Goal: Task Accomplishment & Management: Manage account settings

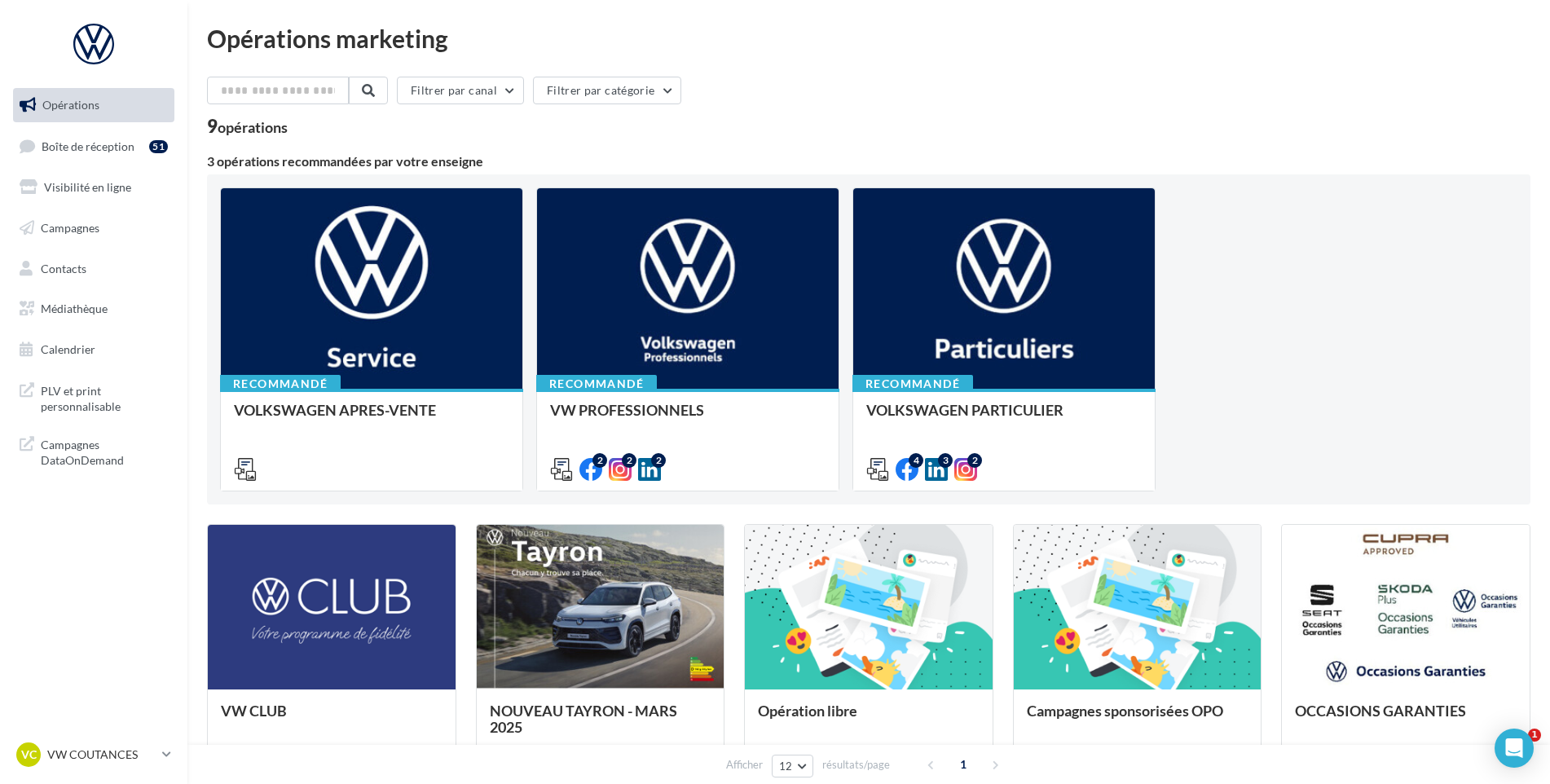
click at [59, 169] on ul "Opérations Boîte de réception 51 Visibilité en ligne Campagnes Contacts Médiath…" at bounding box center [94, 227] width 175 height 292
click at [66, 158] on link "Boîte de réception 51" at bounding box center [94, 146] width 168 height 35
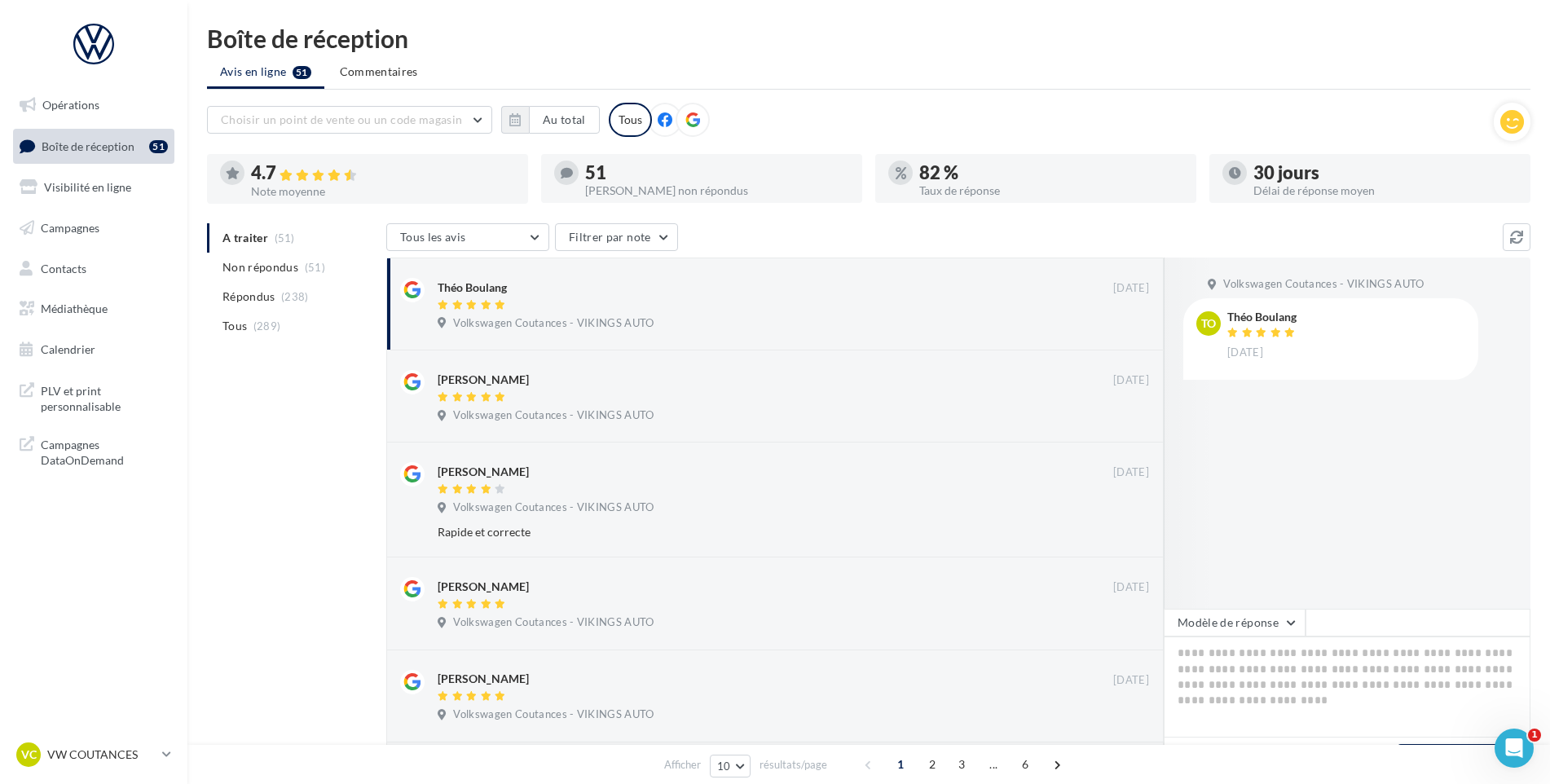
drag, startPoint x: 113, startPoint y: 757, endPoint x: 114, endPoint y: 736, distance: 21.0
click at [114, 757] on p "VW COUTANCES" at bounding box center [101, 755] width 108 height 16
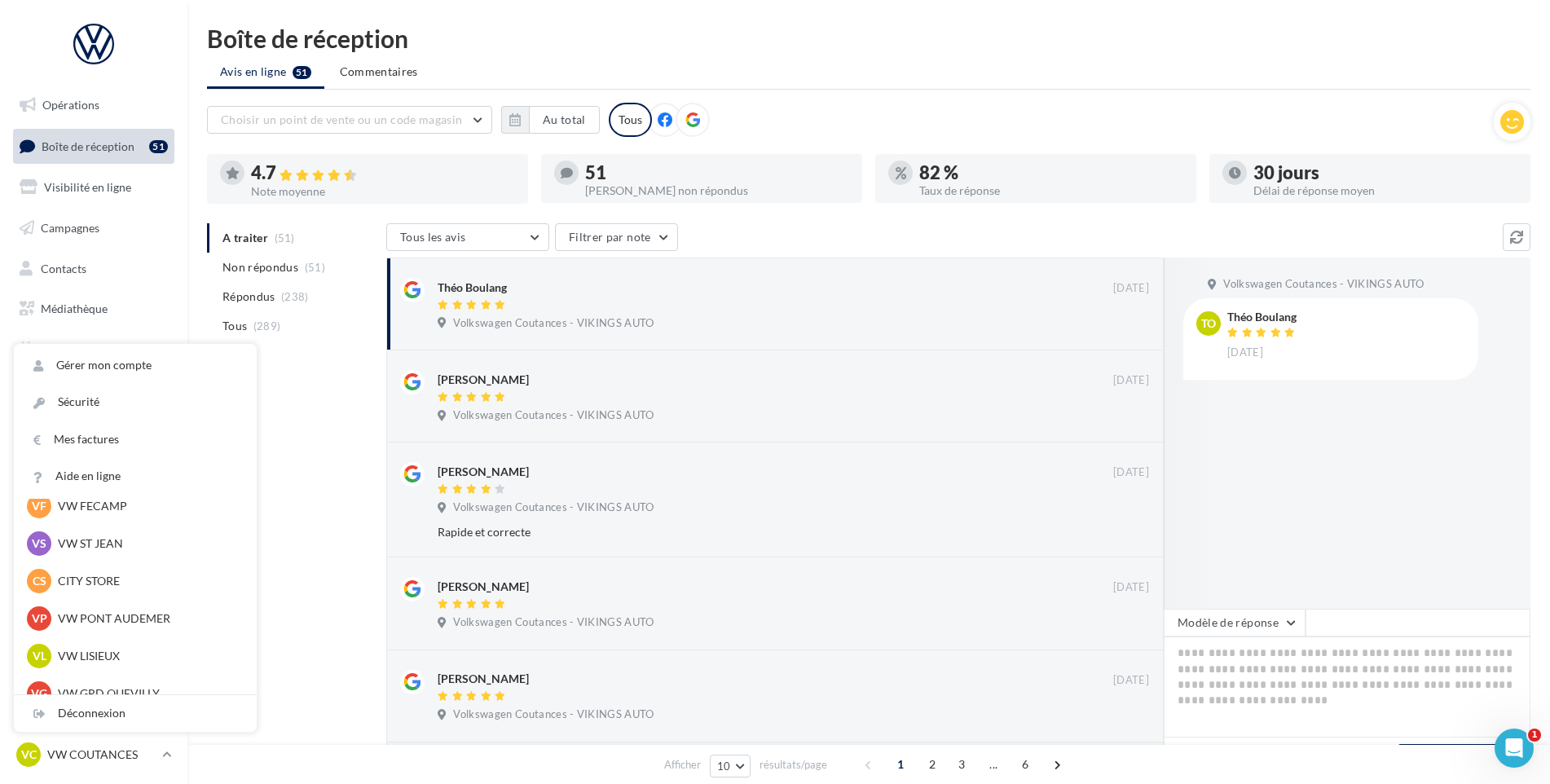
scroll to position [163, 0]
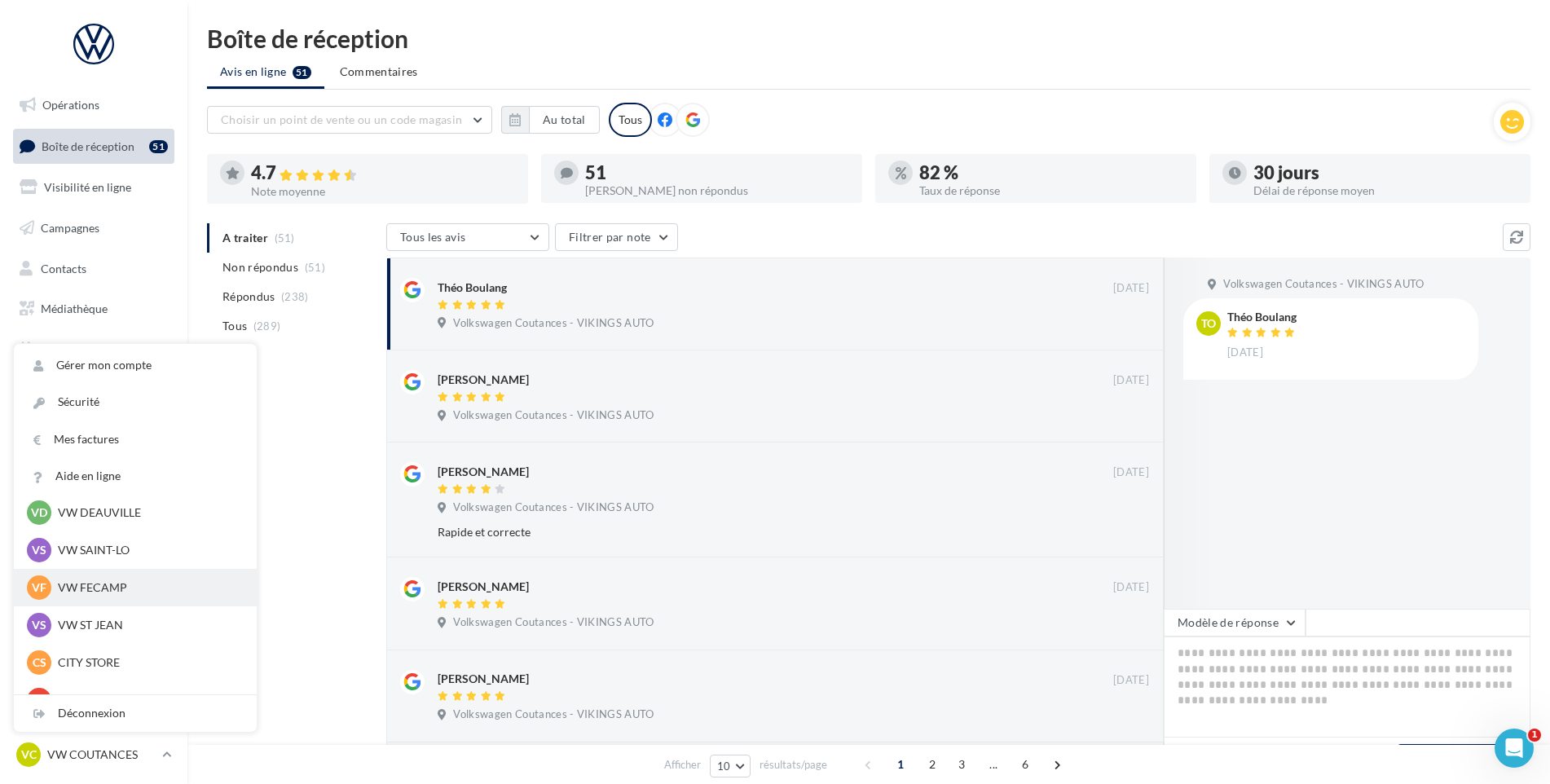
click at [121, 591] on p "VW FECAMP" at bounding box center [147, 588] width 179 height 16
